Goal: Task Accomplishment & Management: Manage account settings

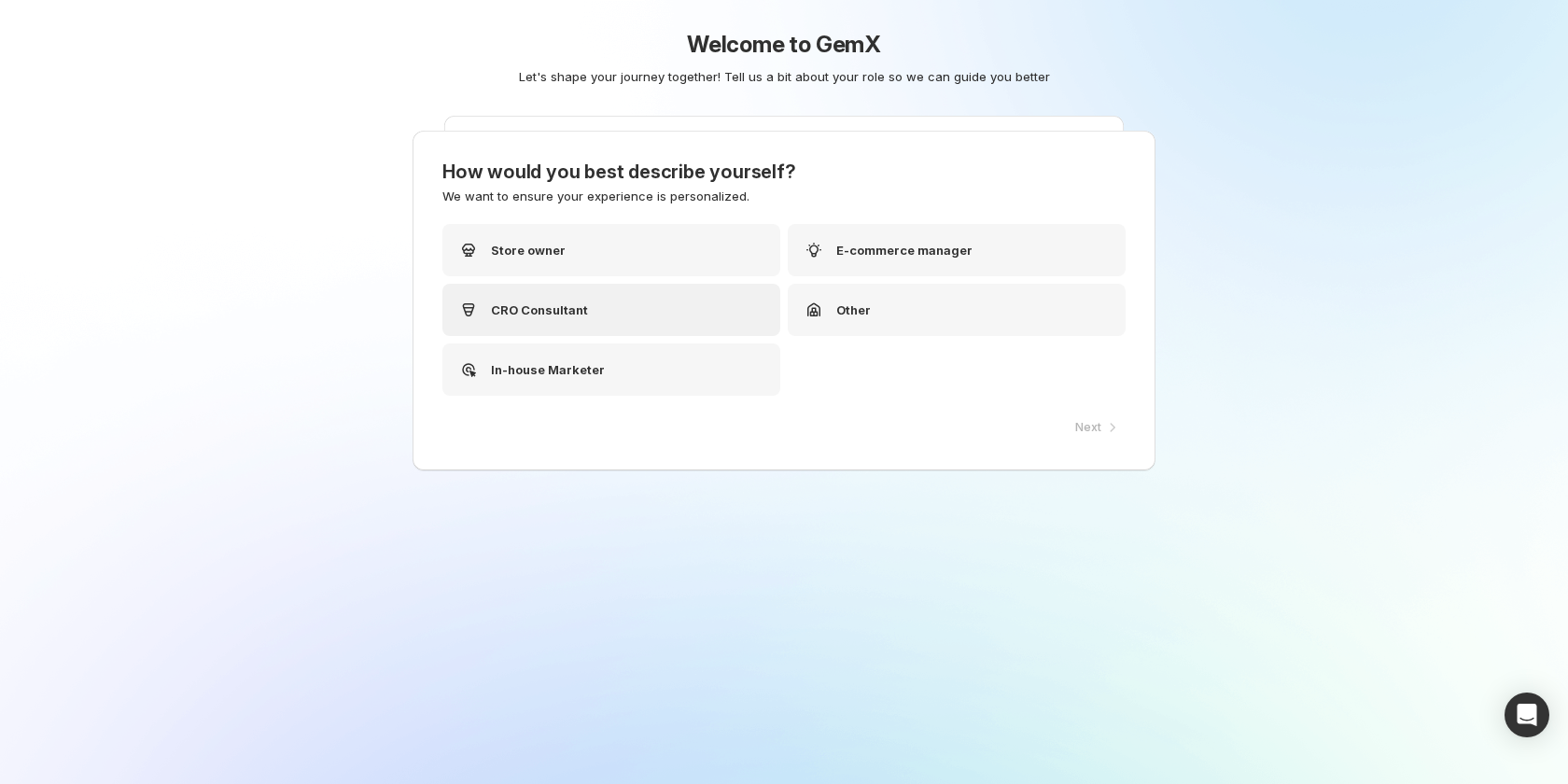
click at [574, 305] on p "CRO Consultant" at bounding box center [539, 309] width 97 height 19
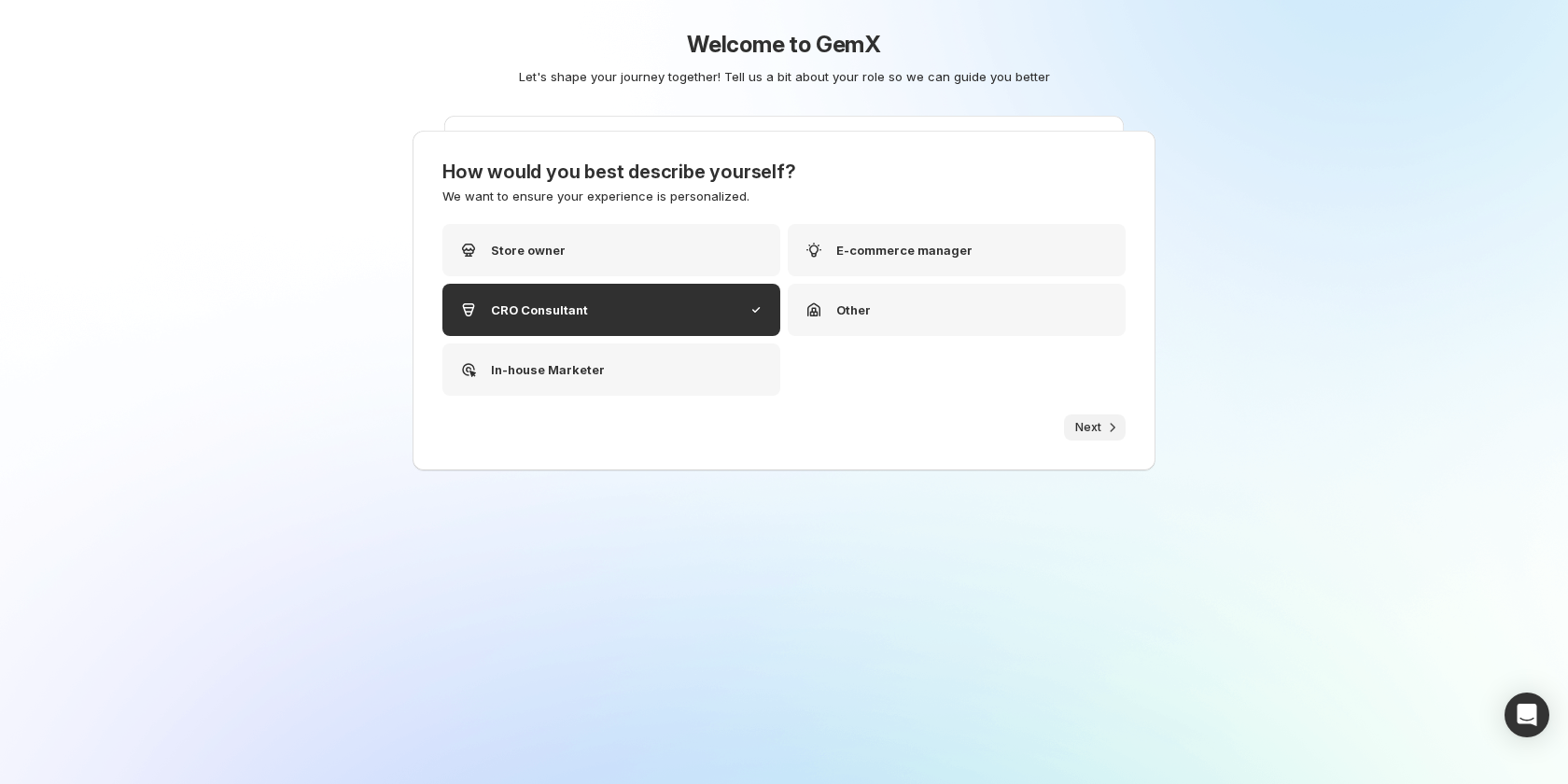
click at [1111, 426] on icon "button" at bounding box center [1112, 426] width 19 height 19
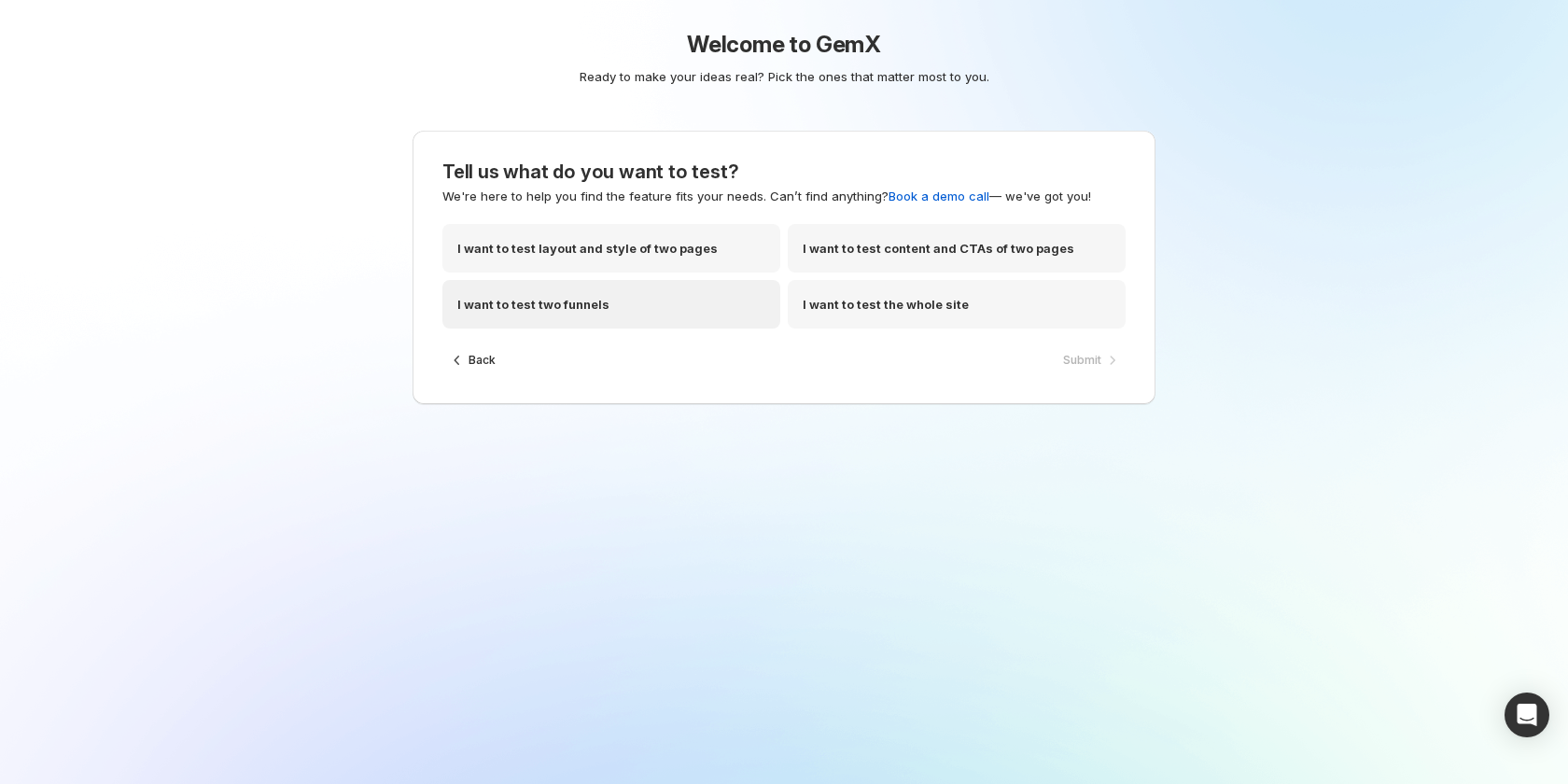
click at [736, 306] on div "I want to test two funnels" at bounding box center [611, 304] width 338 height 48
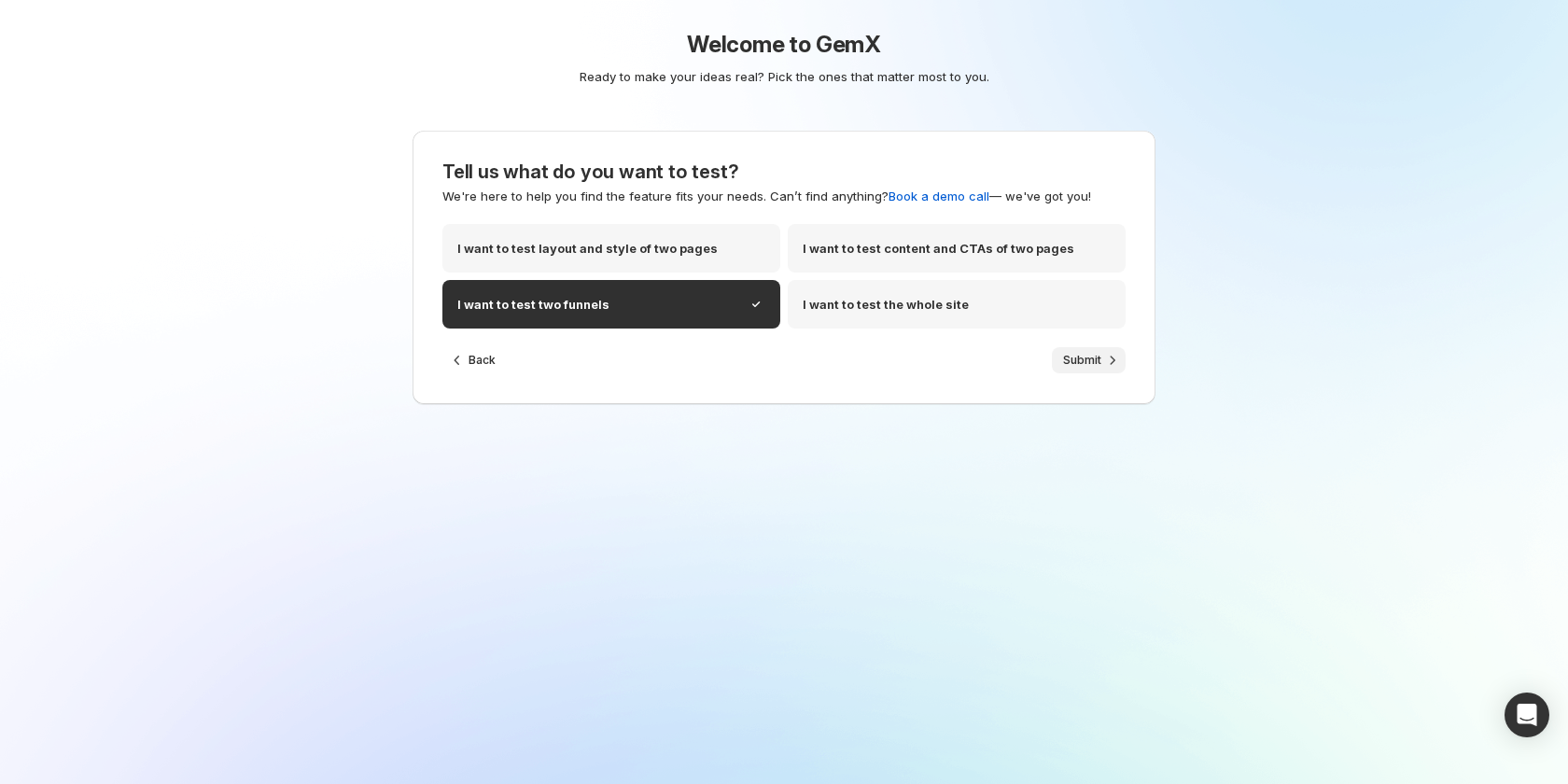
click at [1099, 363] on span "Submit" at bounding box center [1082, 360] width 38 height 15
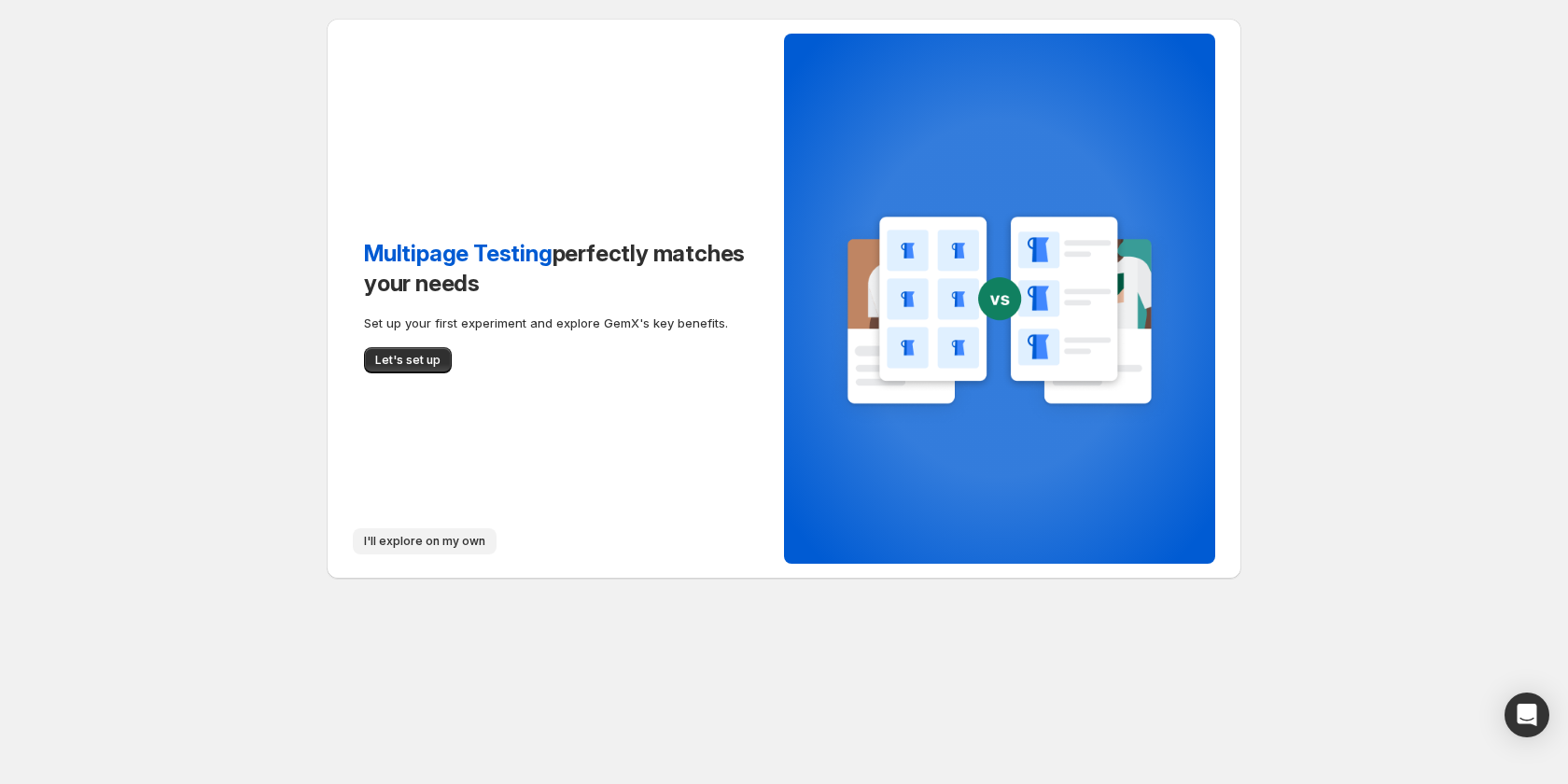
click at [414, 530] on button "I'll explore on my own" at bounding box center [425, 540] width 144 height 27
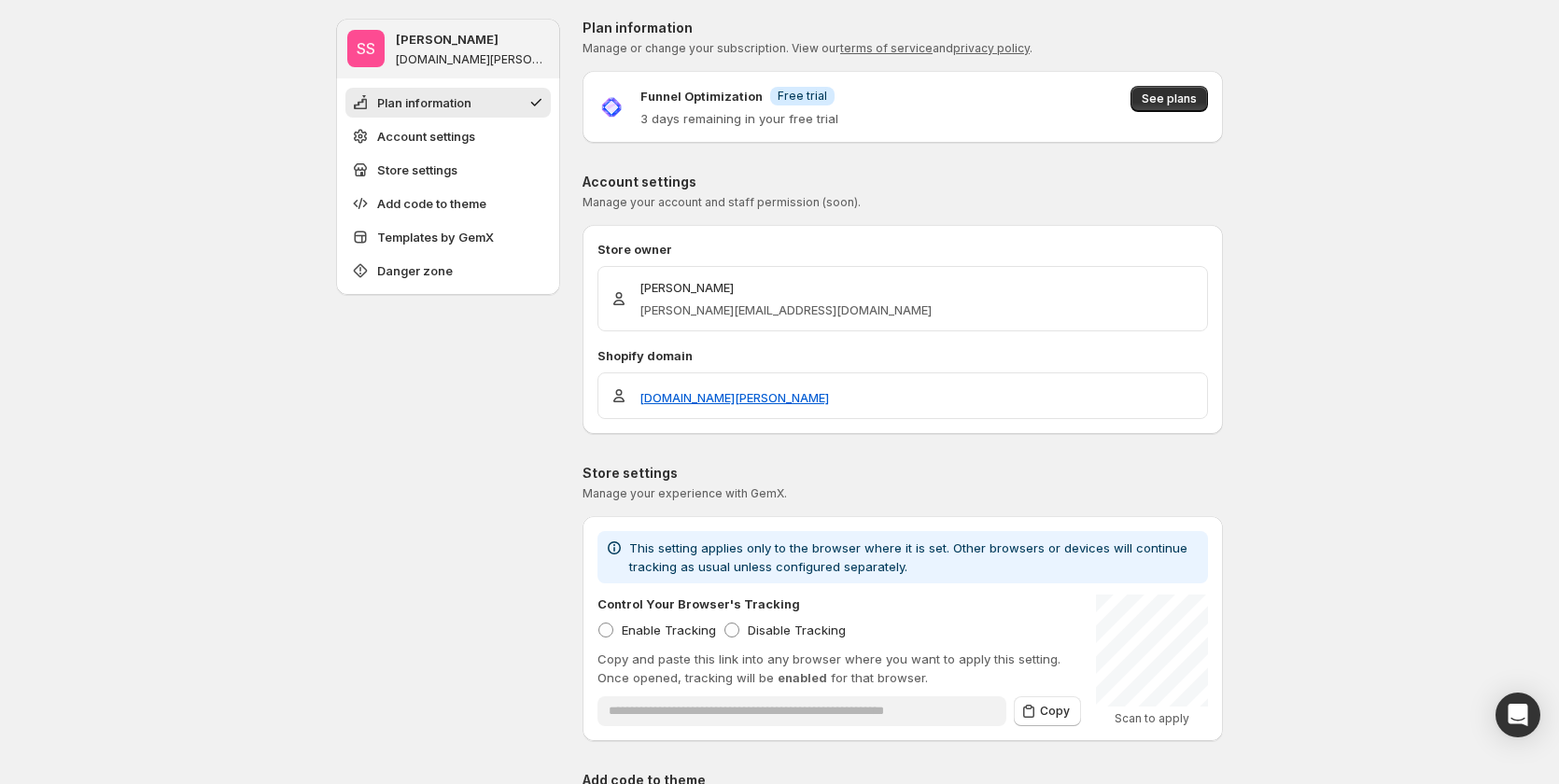
click at [699, 92] on p "Funnel Optimization" at bounding box center [701, 95] width 122 height 19
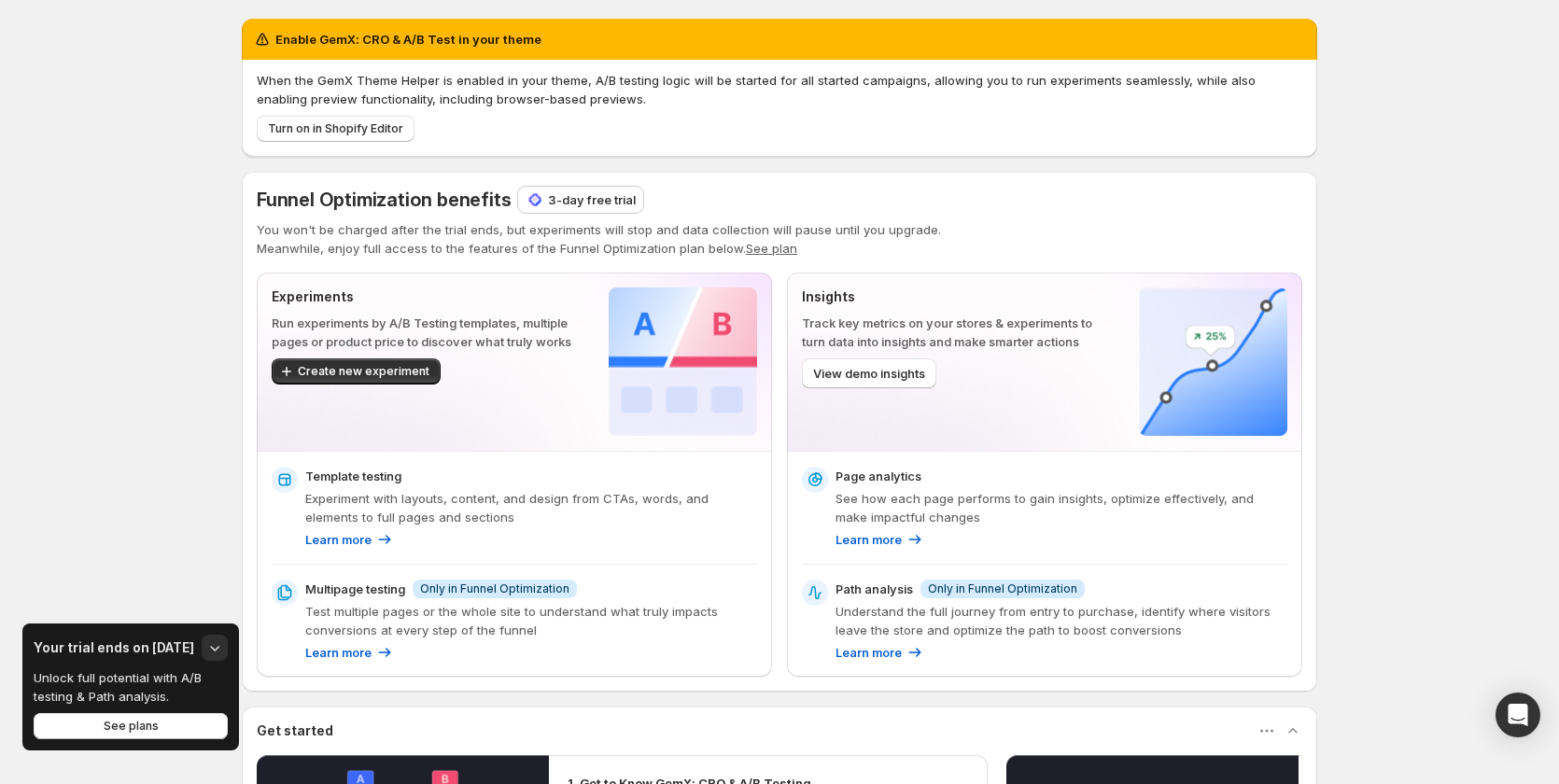
click at [602, 210] on div "3-day free trial" at bounding box center [580, 199] width 125 height 27
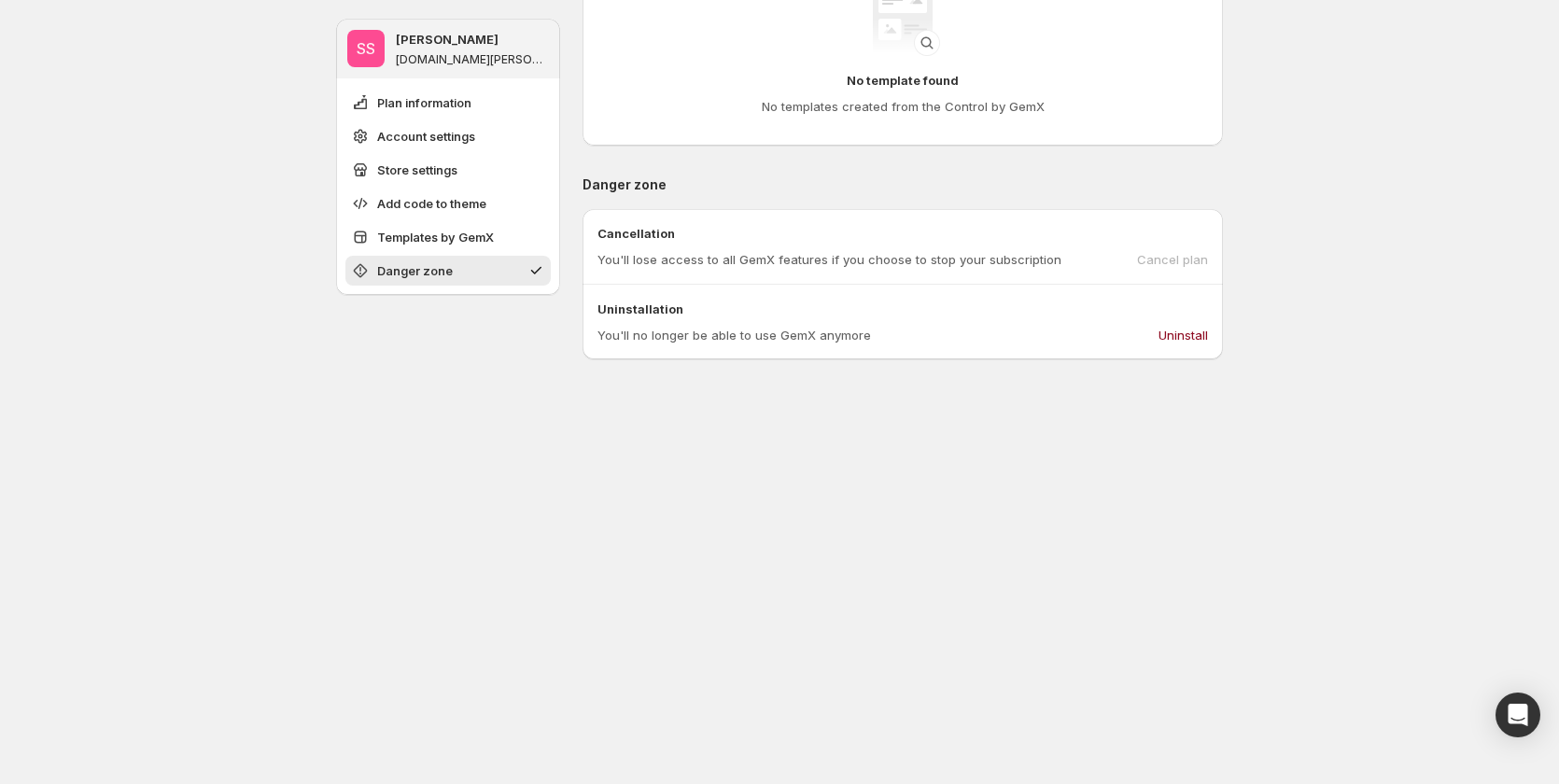
scroll to position [1456, 0]
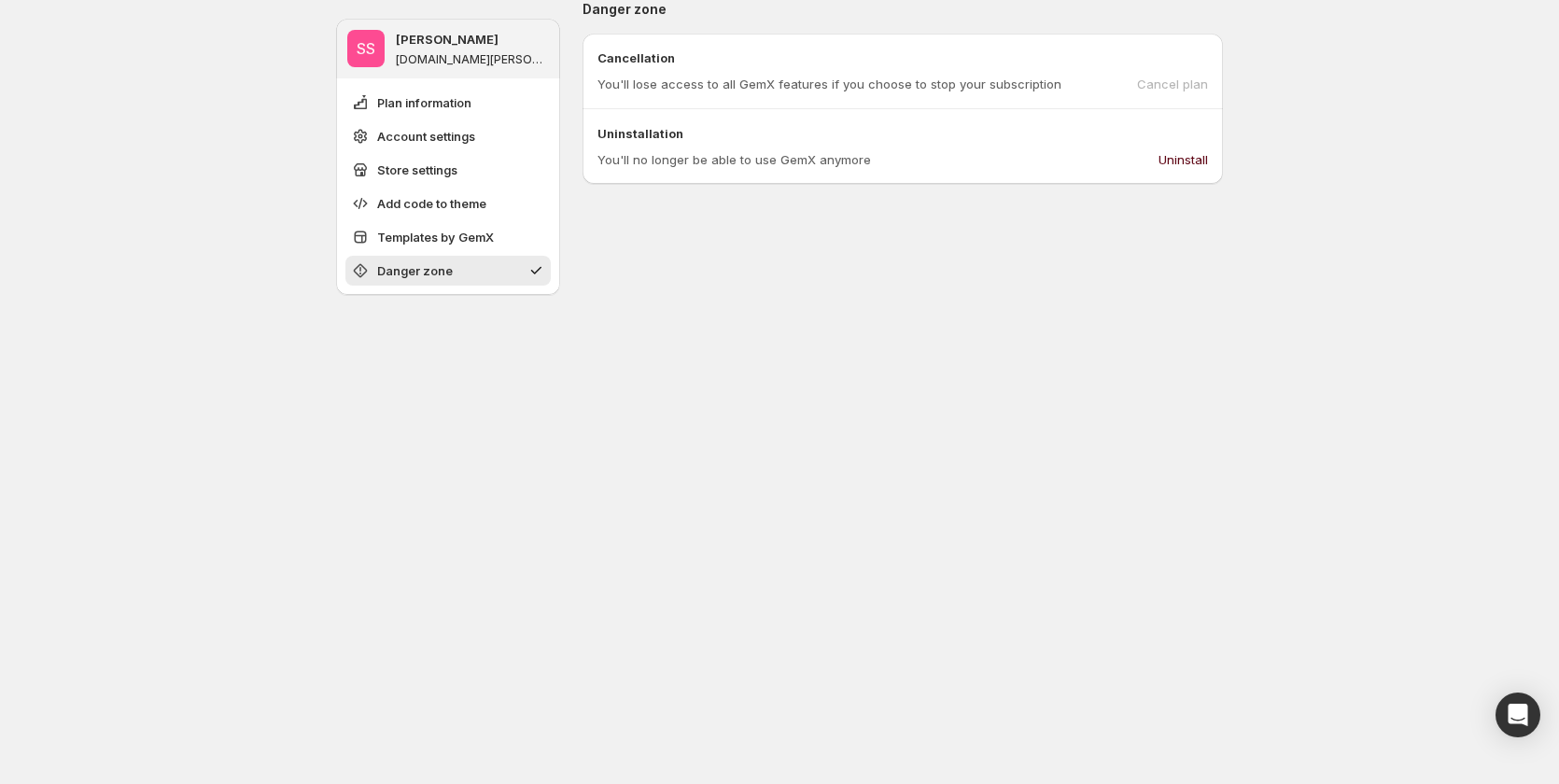
click at [1194, 154] on span "Uninstall" at bounding box center [1183, 159] width 49 height 19
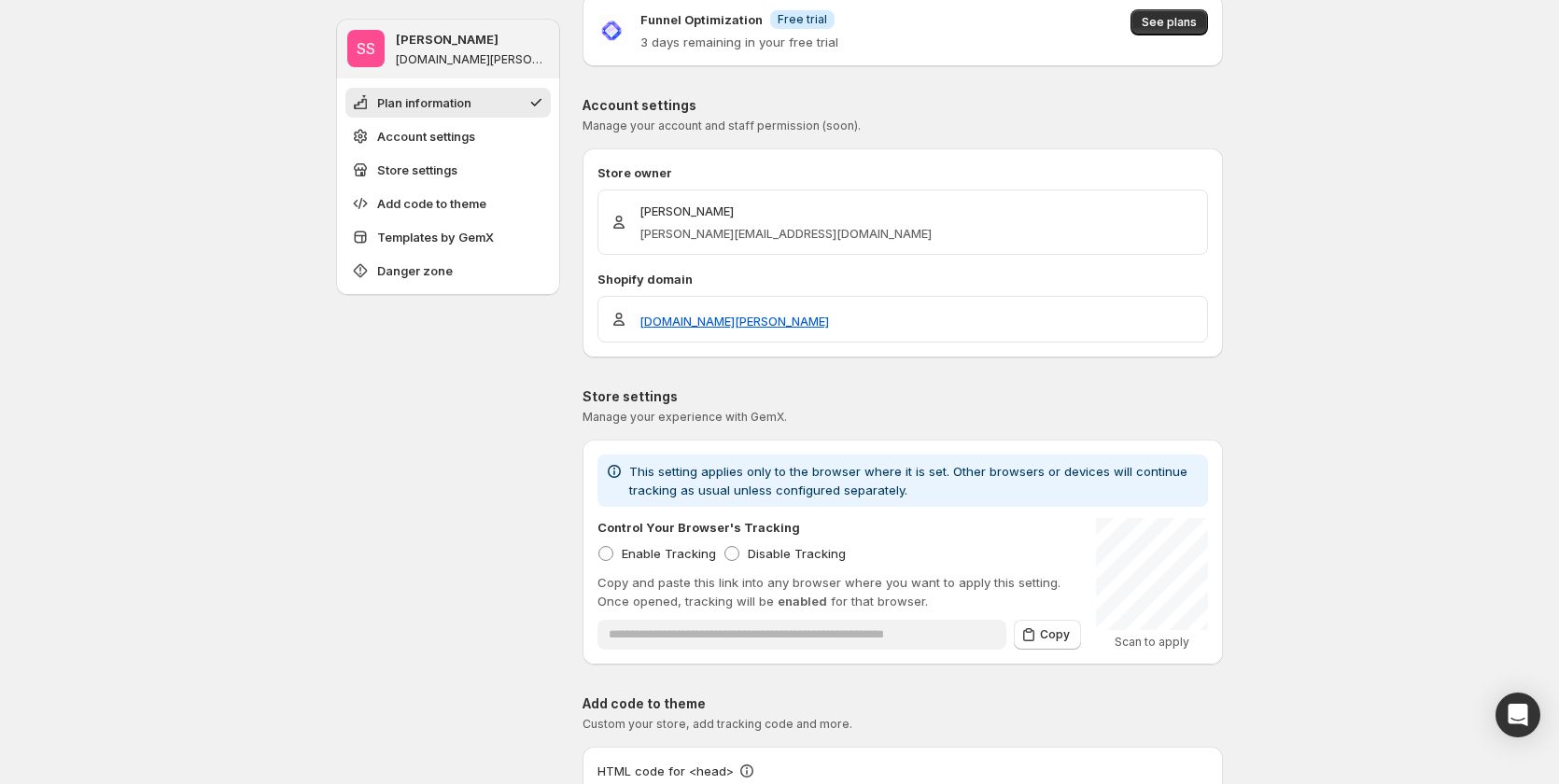
scroll to position [0, 0]
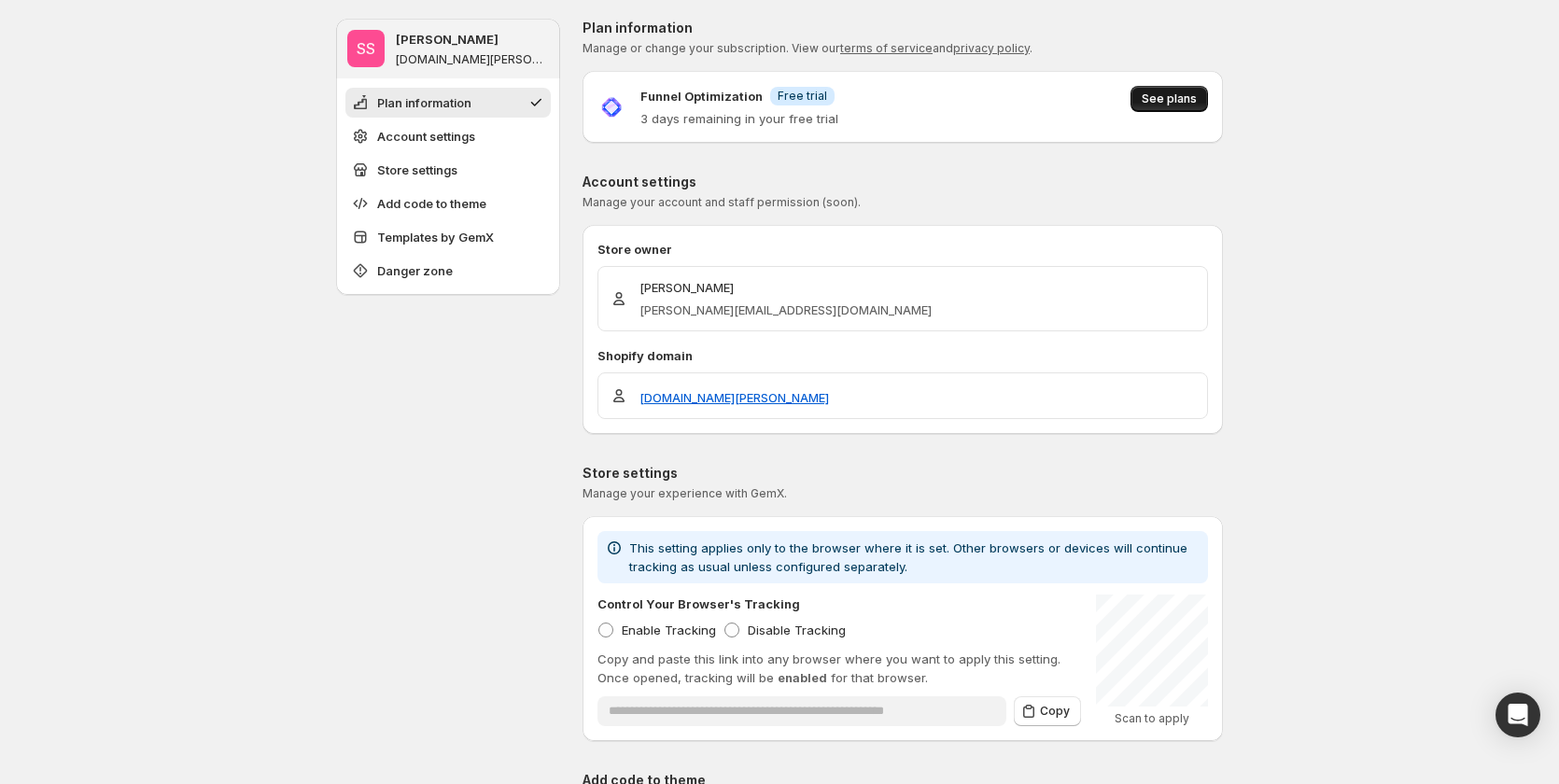
click at [1172, 100] on span "See plans" at bounding box center [1169, 98] width 55 height 15
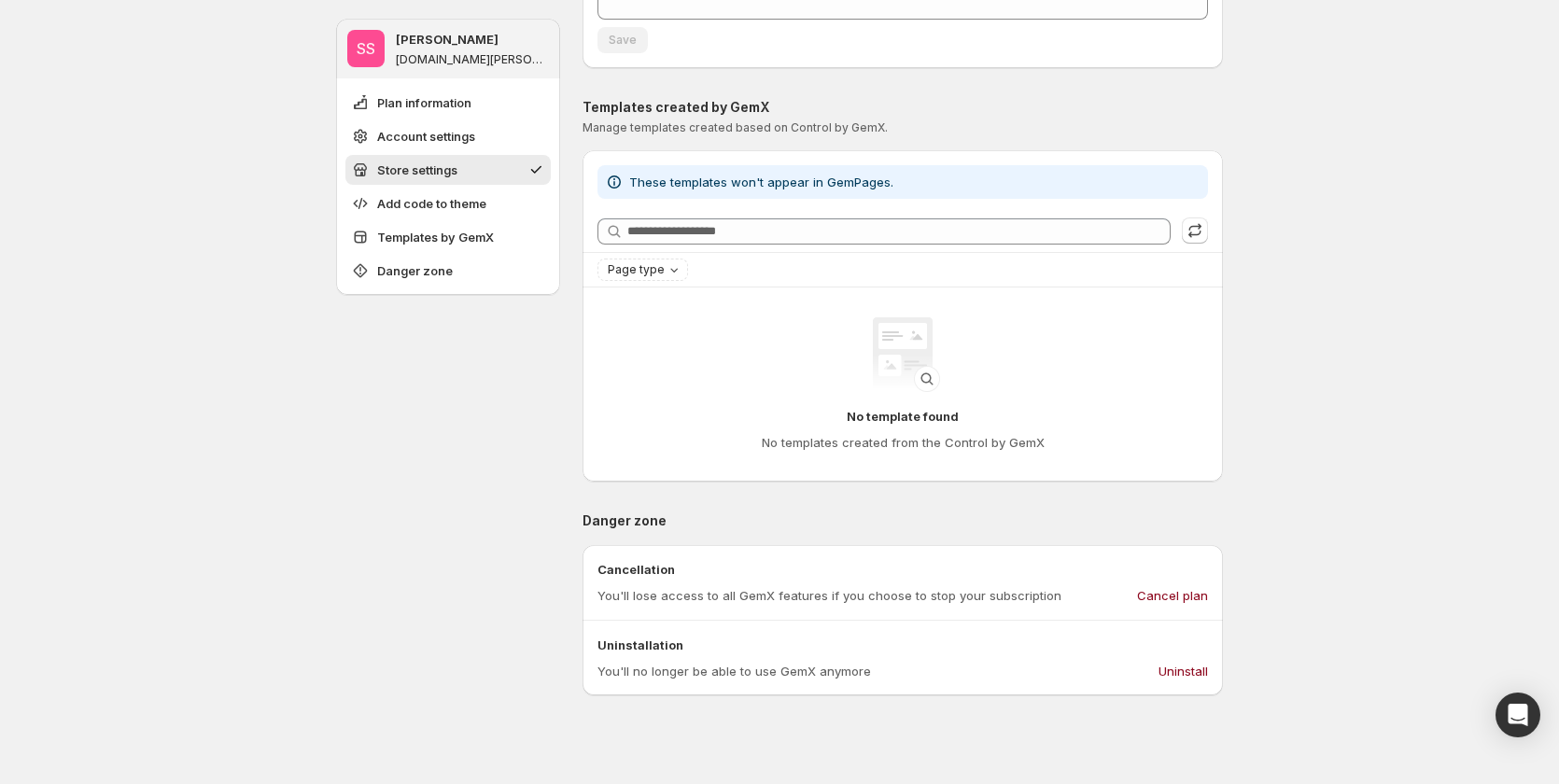
scroll to position [1027, 0]
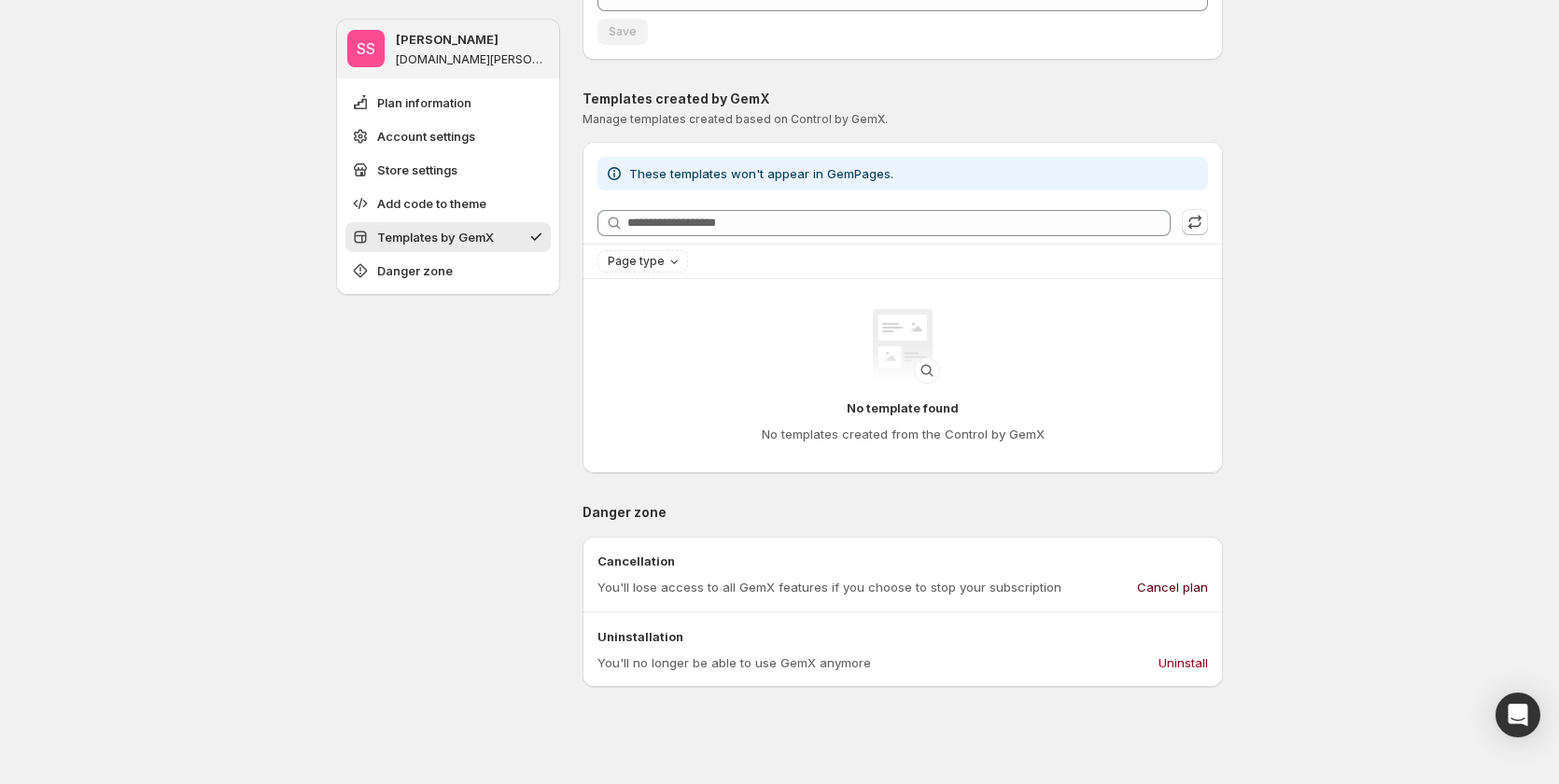
click at [1173, 584] on span "Cancel plan" at bounding box center [1173, 587] width 71 height 19
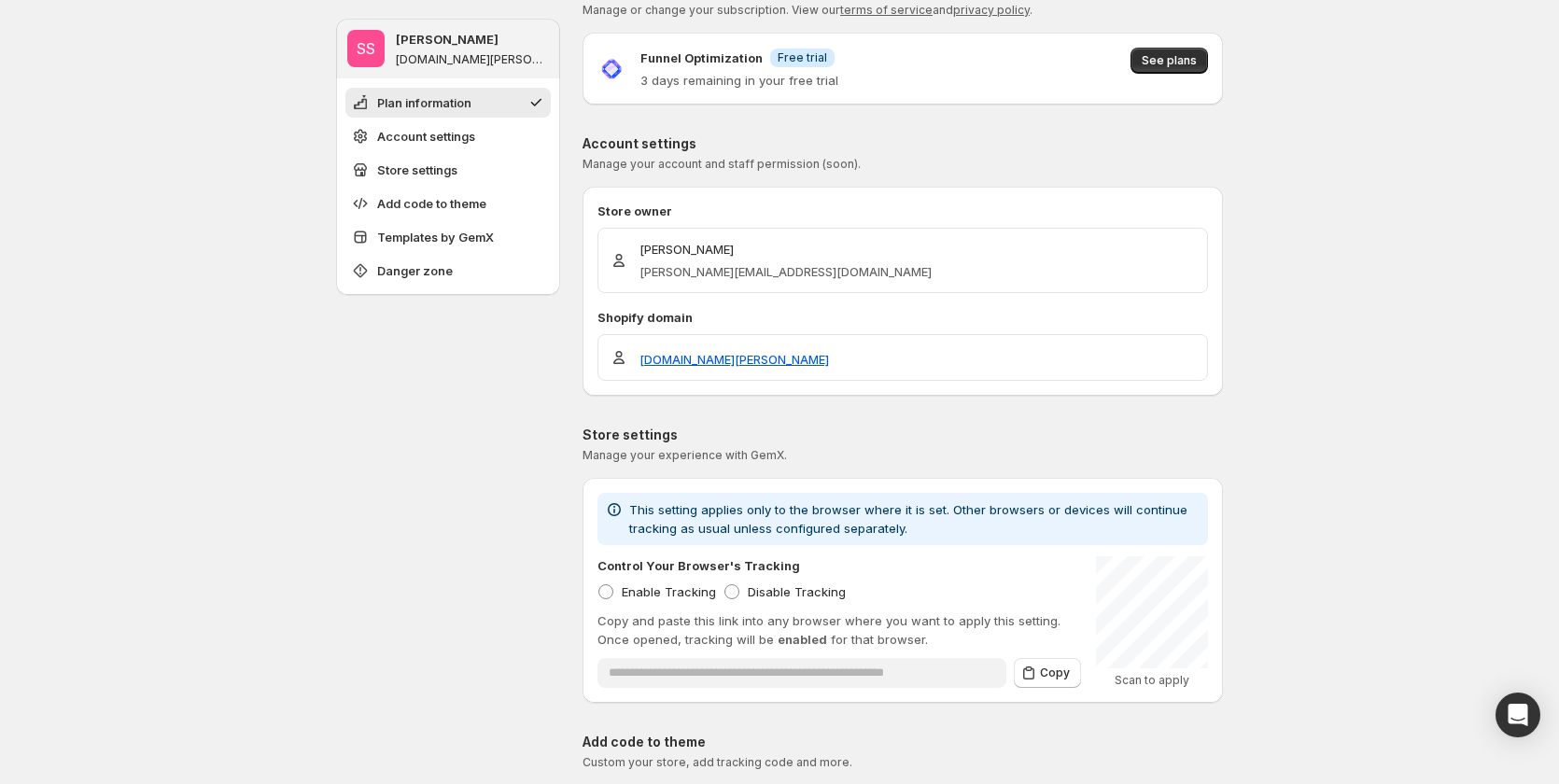
scroll to position [0, 0]
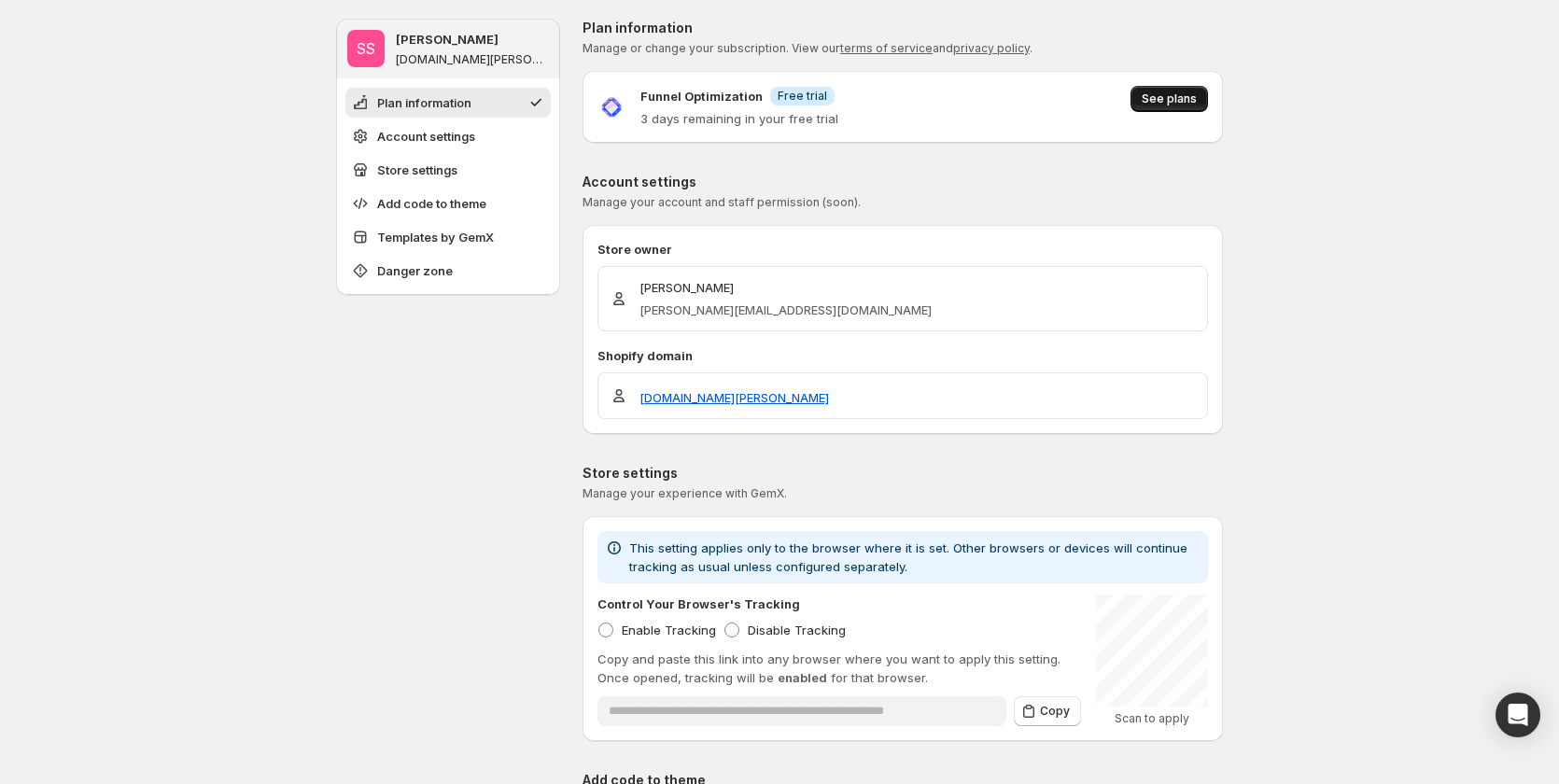
click at [1155, 101] on span "See plans" at bounding box center [1169, 98] width 55 height 15
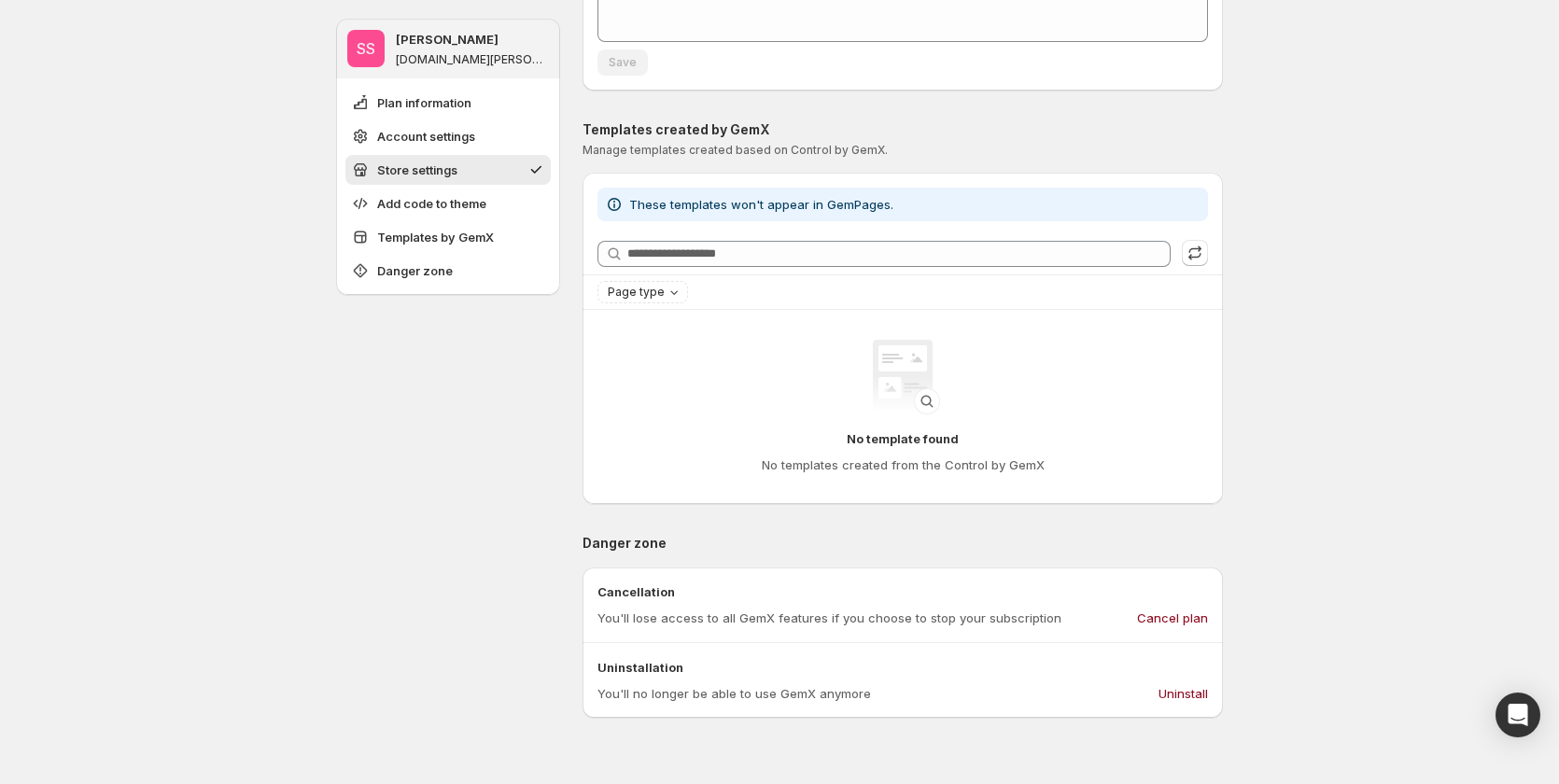
scroll to position [1119, 0]
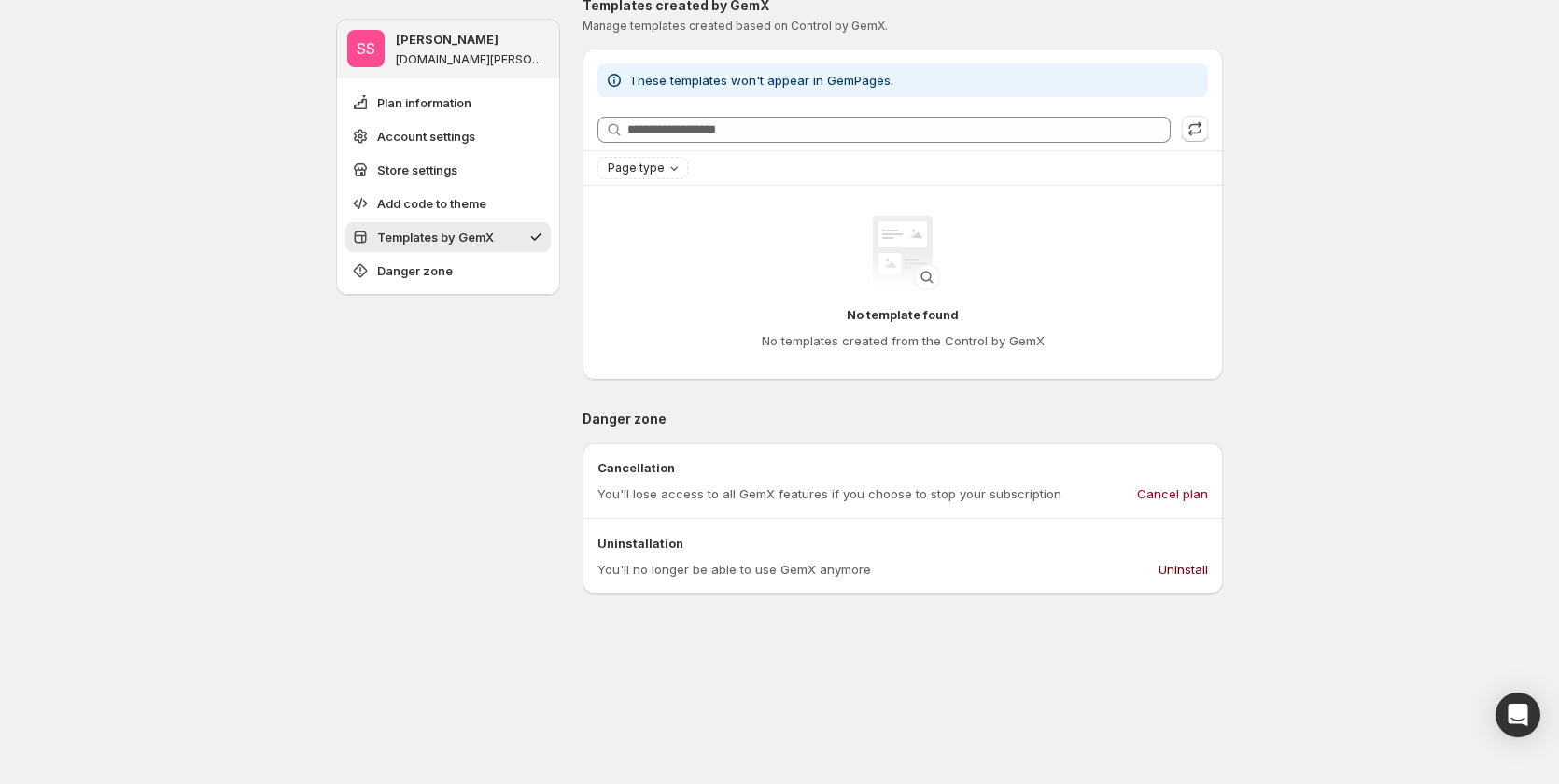
click at [1182, 571] on span "Uninstall" at bounding box center [1183, 569] width 49 height 19
click at [1177, 570] on span "Uninstall" at bounding box center [1183, 569] width 49 height 19
click at [1182, 561] on span "Uninstall" at bounding box center [1183, 569] width 49 height 19
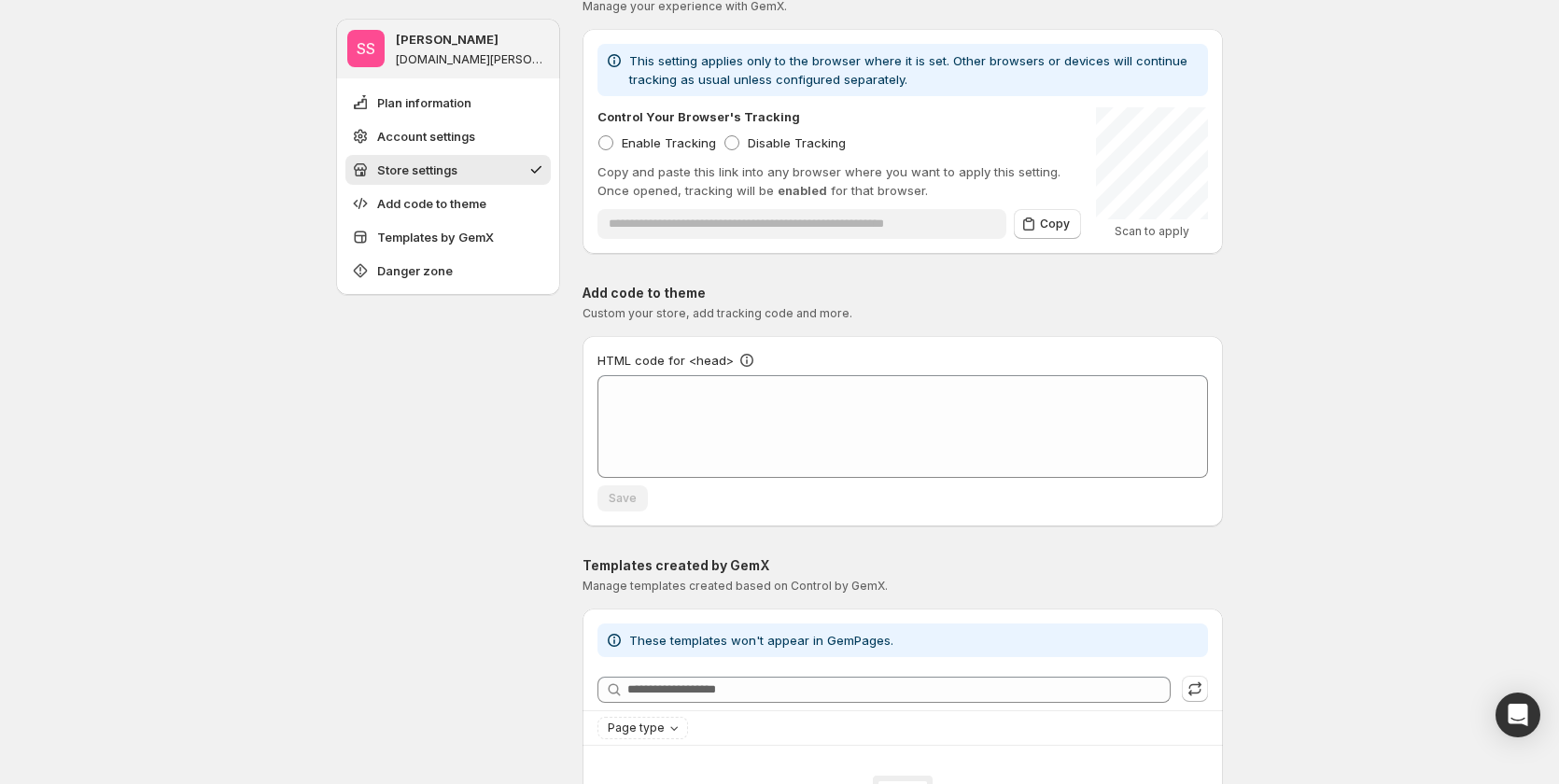
scroll to position [0, 0]
